Goal: Navigation & Orientation: Find specific page/section

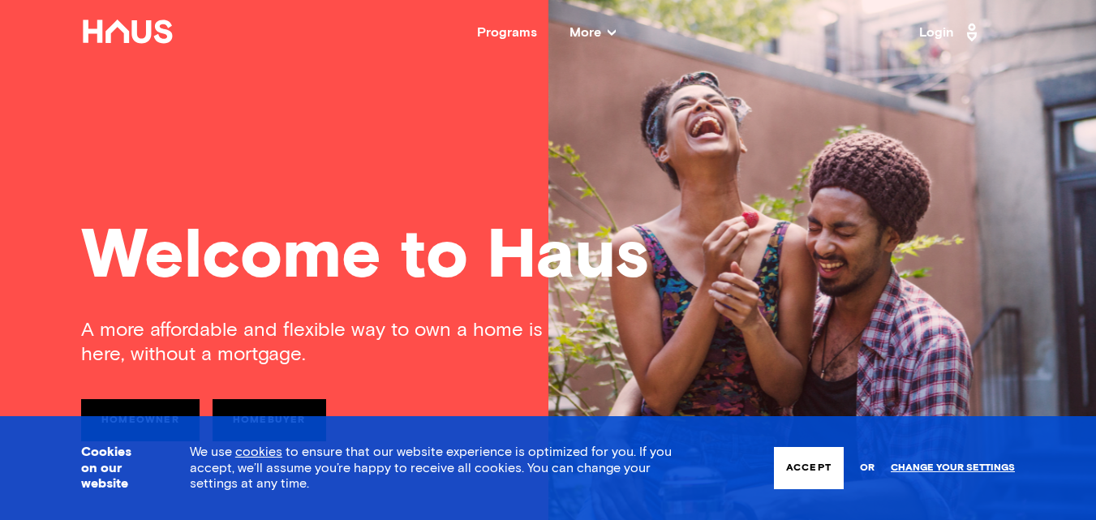
click at [654, 288] on div "Welcome to Haus" at bounding box center [548, 257] width 934 height 69
click at [814, 465] on button "Accept" at bounding box center [809, 468] width 70 height 42
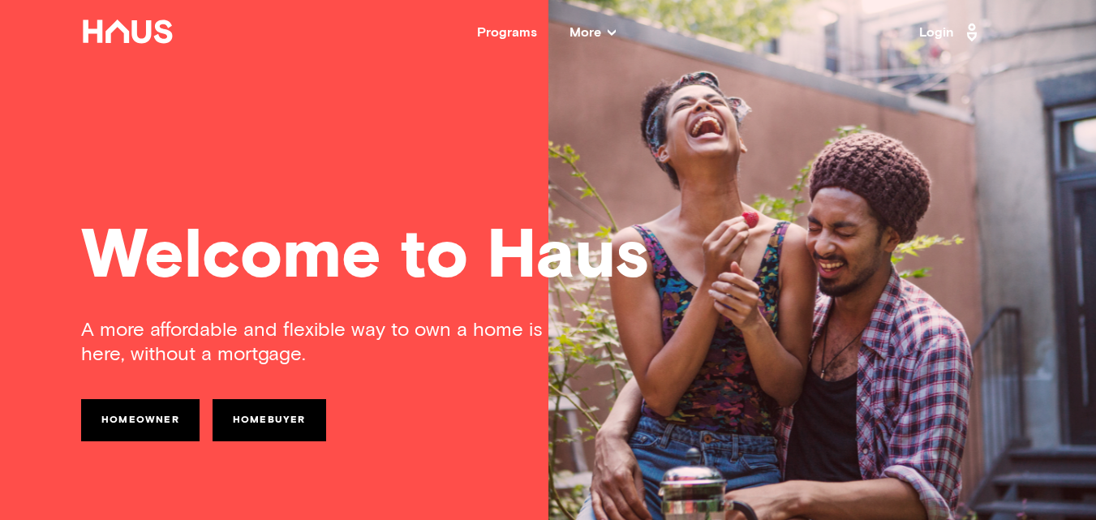
click at [599, 33] on span "More" at bounding box center [593, 32] width 46 height 13
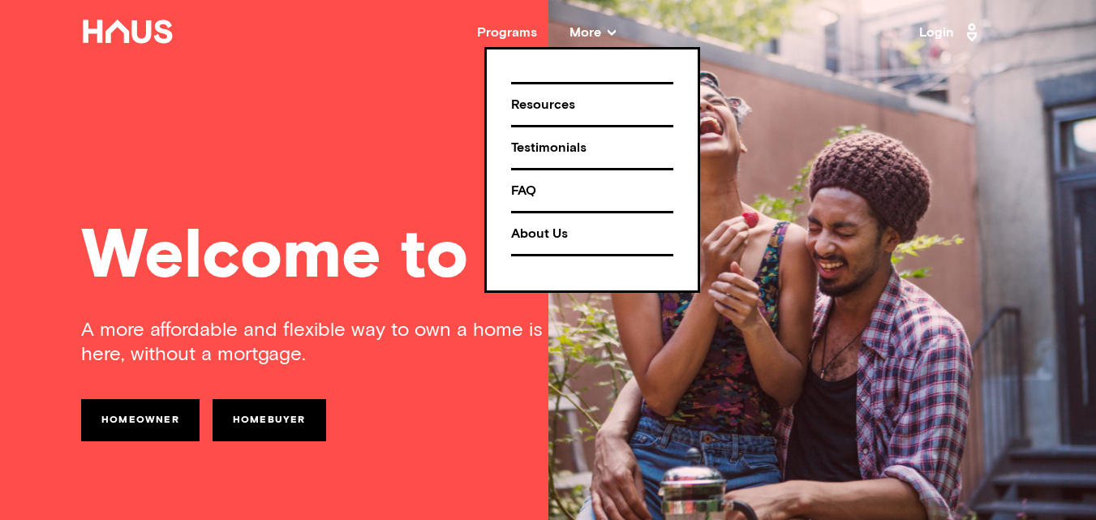
click at [529, 241] on div "About Us" at bounding box center [592, 234] width 162 height 28
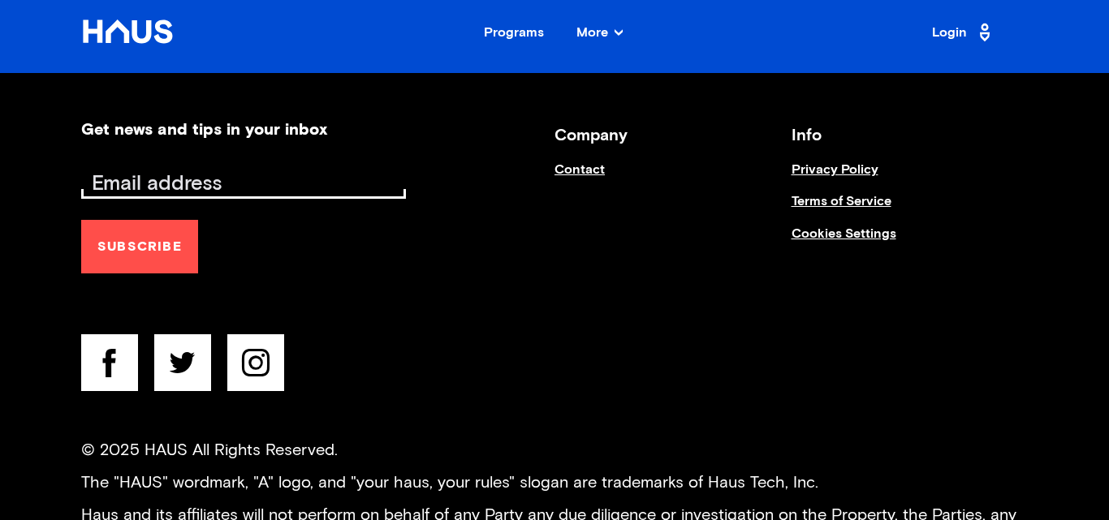
scroll to position [1863, 0]
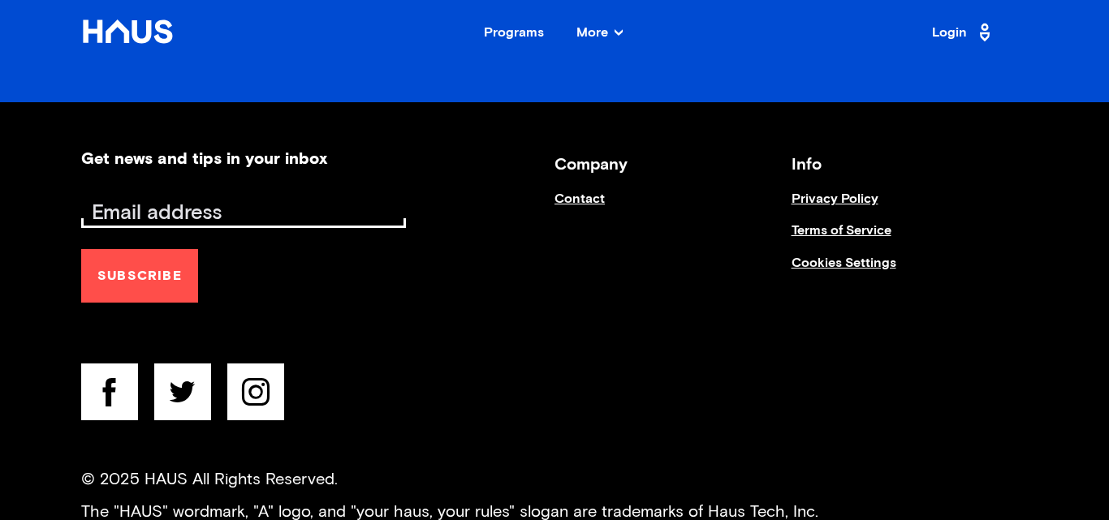
click at [424, 327] on div "Get news and tips in your inbox Subscribe" at bounding box center [317, 290] width 473 height 278
click at [568, 205] on link "Contact" at bounding box center [672, 208] width 237 height 32
click at [568, 198] on link "Contact" at bounding box center [672, 208] width 237 height 32
click at [604, 25] on nav "Back Programs More Resources Testimonials FAQ About Us Login" at bounding box center [554, 32] width 1109 height 65
